Goal: Check status: Check status

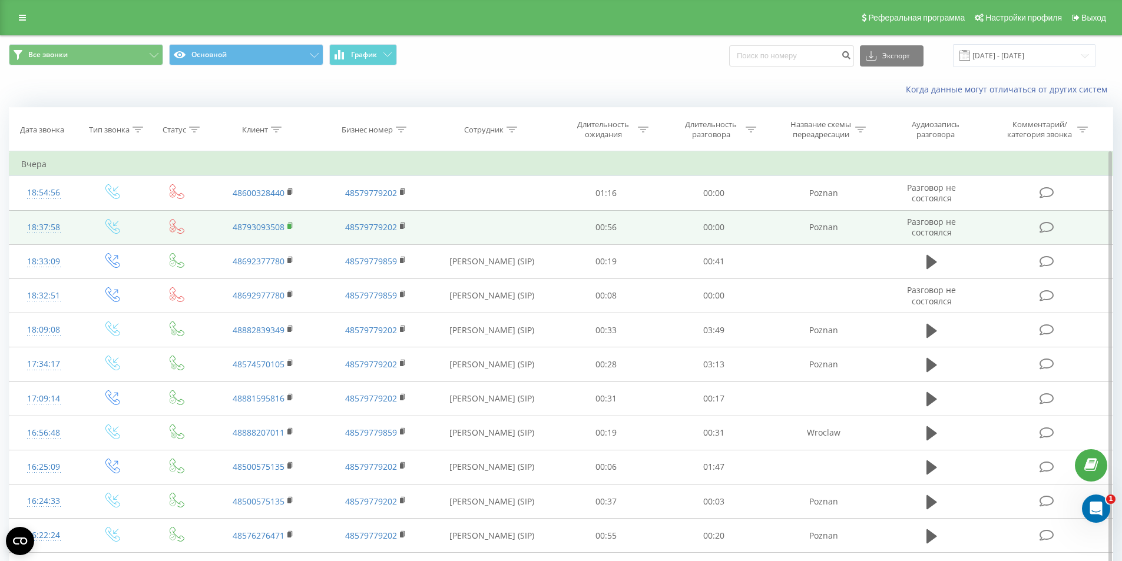
click at [290, 226] on rect at bounding box center [289, 226] width 4 height 5
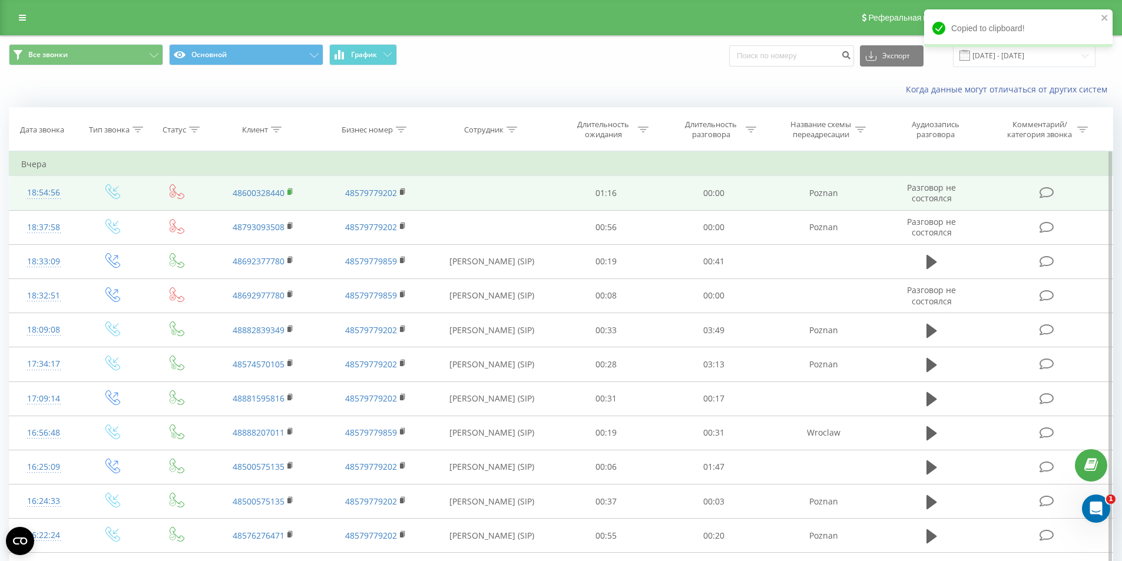
click at [290, 191] on rect at bounding box center [289, 192] width 4 height 5
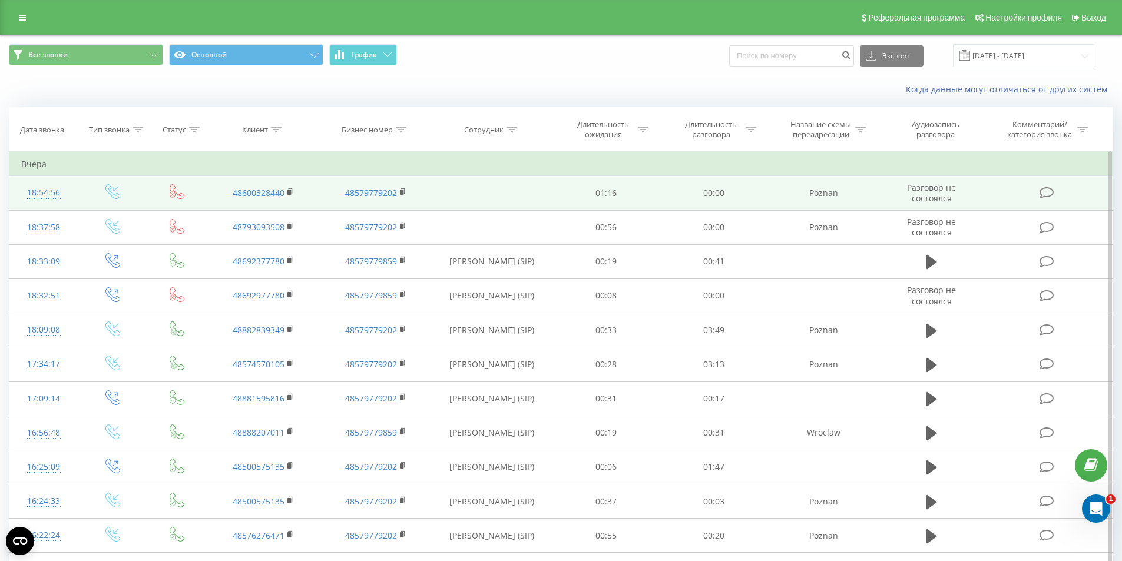
click at [287, 189] on td "48600328440" at bounding box center [263, 193] width 112 height 34
click at [288, 189] on icon at bounding box center [290, 192] width 6 height 8
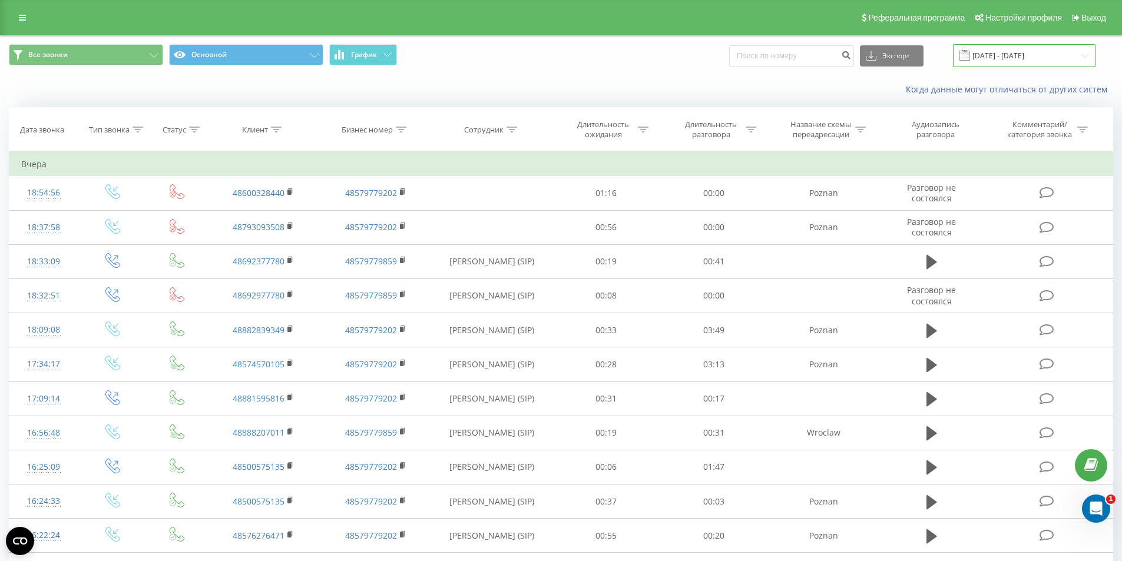
click at [988, 54] on input "[DATE] - [DATE]" at bounding box center [1024, 55] width 143 height 23
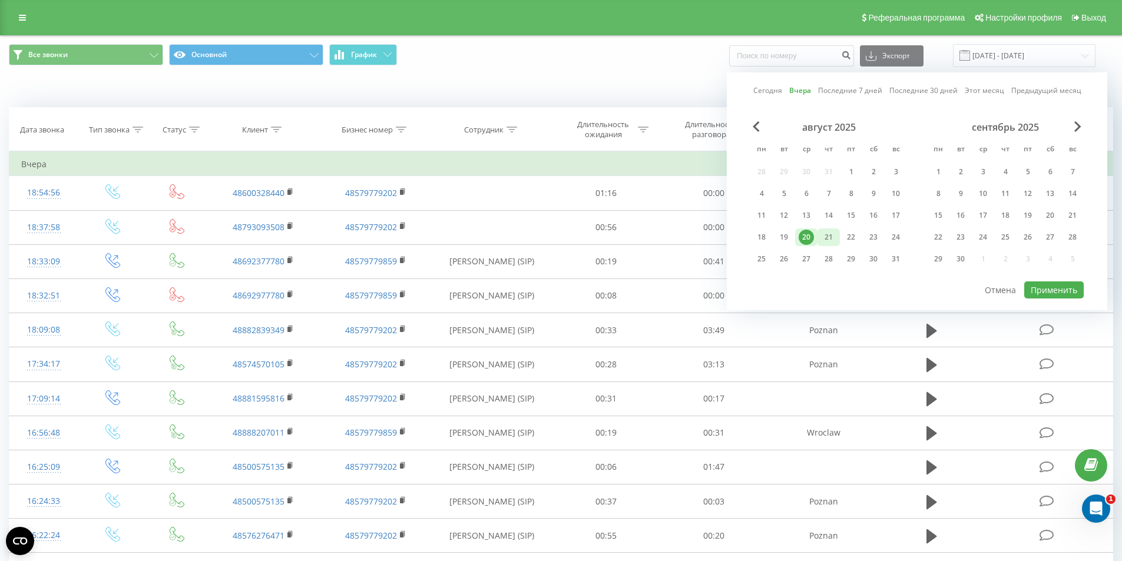
click at [829, 234] on div "21" at bounding box center [828, 237] width 15 height 15
click at [1070, 286] on button "Применить" at bounding box center [1053, 290] width 59 height 17
type input "[DATE] - [DATE]"
